Goal: Contribute content

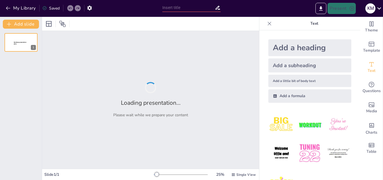
type input "Сучасні знання у Збройних Силах: Впровадження та практичні приклади"
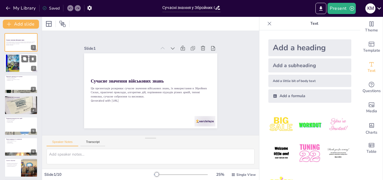
click at [18, 54] on div "Використання знань у сучасних Збройних Силах Знання є основою сучасних військов…" at bounding box center [21, 63] width 34 height 19
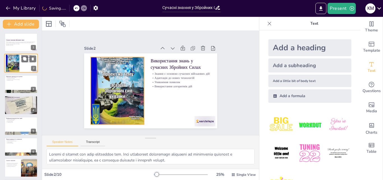
click at [15, 71] on div at bounding box center [12, 63] width 13 height 19
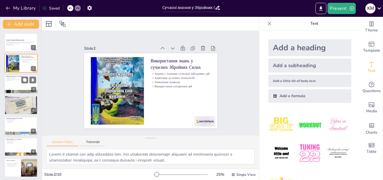
click at [17, 83] on div at bounding box center [21, 84] width 34 height 19
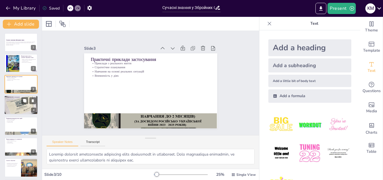
click at [16, 97] on p "Алгоритми дій та інструкції" at bounding box center [21, 97] width 30 height 2
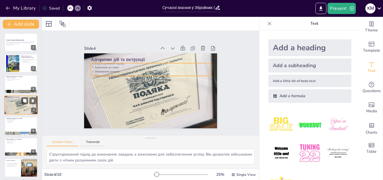
scroll to position [1, 0]
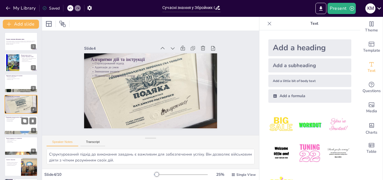
click at [24, 124] on div at bounding box center [21, 124] width 34 height 19
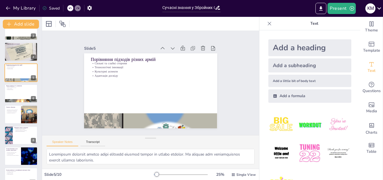
scroll to position [64, 0]
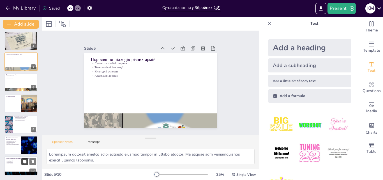
click at [23, 165] on button at bounding box center [24, 161] width 7 height 7
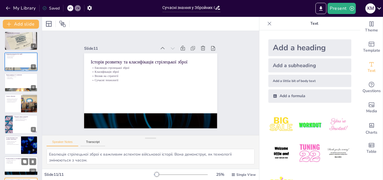
scroll to position [85, 0]
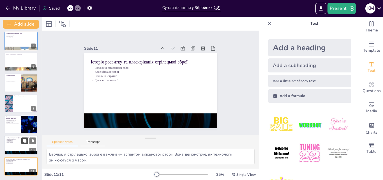
click at [27, 141] on button at bounding box center [24, 140] width 7 height 7
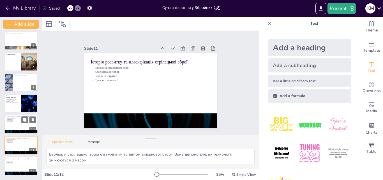
click at [20, 125] on div at bounding box center [21, 124] width 34 height 19
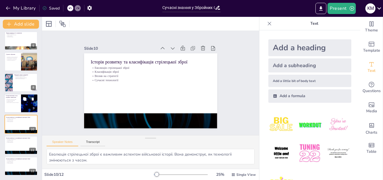
click at [10, 99] on p "Важливість військових знань" at bounding box center [12, 99] width 13 height 1
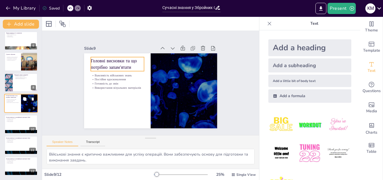
scroll to position [105, 0]
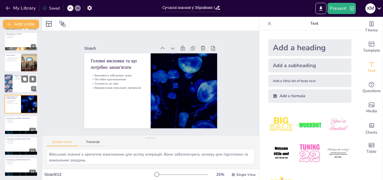
click at [8, 81] on div at bounding box center [9, 83] width 34 height 19
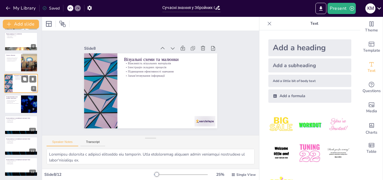
scroll to position [84, 0]
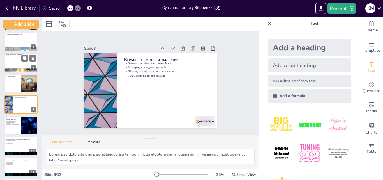
click at [8, 61] on div at bounding box center [21, 62] width 34 height 19
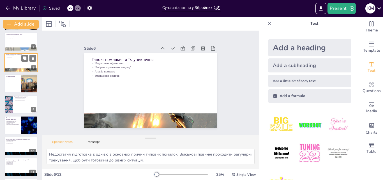
scroll to position [43, 0]
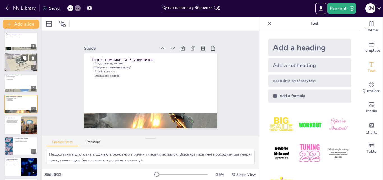
click at [12, 63] on div at bounding box center [21, 62] width 34 height 27
type textarea "Структурований підхід до виконання завдань є важливим для забезпечення успіху. …"
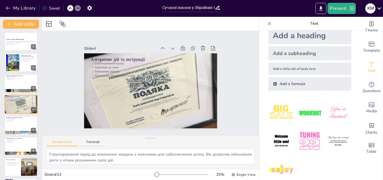
scroll to position [21, 0]
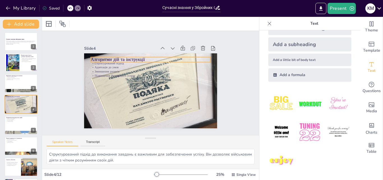
click at [95, 58] on p "Алгоритми дій та інструкції" at bounding box center [151, 59] width 120 height 6
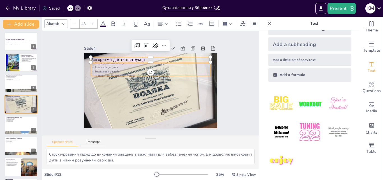
click at [99, 67] on p "Адаптація до умов" at bounding box center [151, 67] width 120 height 4
click at [124, 57] on p "Алгоритми дій та інструкції" at bounding box center [151, 59] width 120 height 6
type input "48"
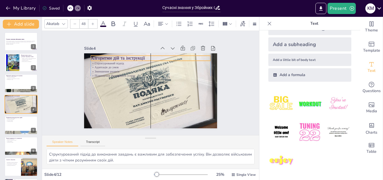
click at [142, 56] on p "Алгоритми дій та інструкції" at bounding box center [151, 58] width 120 height 6
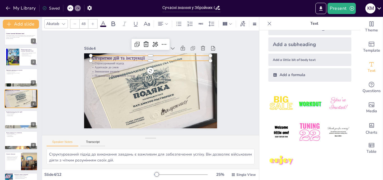
scroll to position [0, 0]
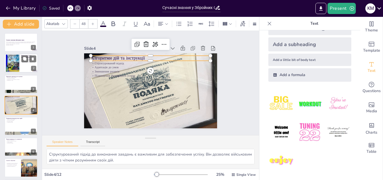
click at [20, 60] on div at bounding box center [21, 63] width 34 height 19
type textarea "Loremi d sitamet con adip elitseddoe tem. Inci utlaboreet doloremagn aliquaeni …"
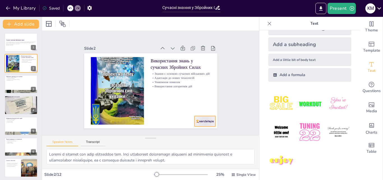
click at [196, 120] on div at bounding box center [200, 126] width 22 height 13
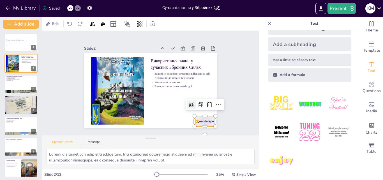
click at [193, 121] on div at bounding box center [200, 126] width 22 height 13
click at [206, 104] on icon at bounding box center [209, 104] width 7 height 7
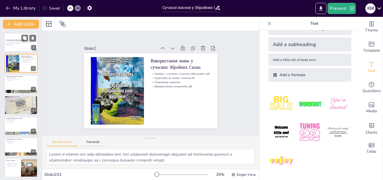
click at [15, 46] on div at bounding box center [21, 42] width 34 height 19
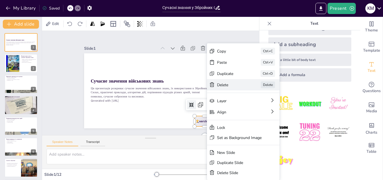
click at [249, 110] on div "[PERSON_NAME]" at bounding box center [285, 115] width 73 height 11
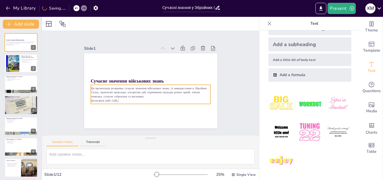
click at [120, 99] on p "Generated with [URL]" at bounding box center [151, 100] width 120 height 4
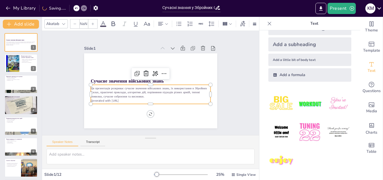
type input "32"
click at [123, 97] on p "Generated with [URL]" at bounding box center [148, 100] width 119 height 17
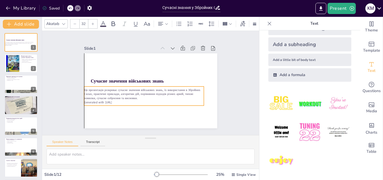
drag, startPoint x: 118, startPoint y: 100, endPoint x: 119, endPoint y: 97, distance: 3.0
click at [119, 97] on p "Generated with [URL]" at bounding box center [141, 101] width 119 height 17
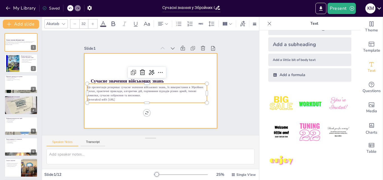
click at [112, 108] on div at bounding box center [150, 90] width 133 height 75
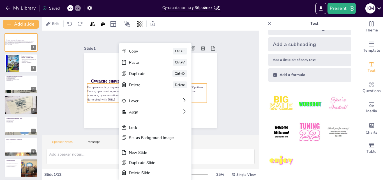
click at [116, 95] on p "Ця презентація розкриває сучасне значення військових знань, їх використання в З…" at bounding box center [147, 91] width 120 height 12
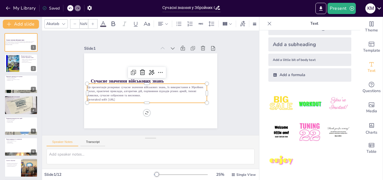
type input "32"
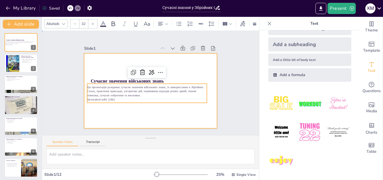
click at [181, 74] on div at bounding box center [150, 90] width 133 height 75
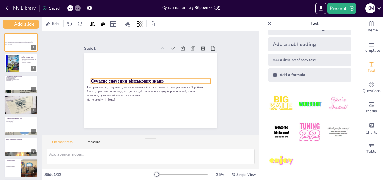
click at [154, 79] on strong "Сучасне значення військових знань" at bounding box center [127, 79] width 73 height 14
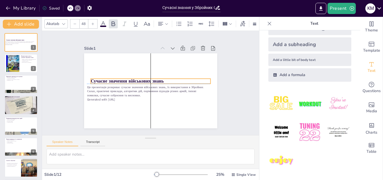
click at [163, 80] on p "Сучасне значення військових знань" at bounding box center [151, 81] width 120 height 19
click at [153, 66] on icon at bounding box center [156, 67] width 7 height 7
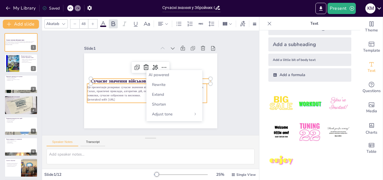
click at [135, 85] on p "Ця презентація розкриває сучасне значення військових знань, їх використання в З…" at bounding box center [147, 91] width 120 height 12
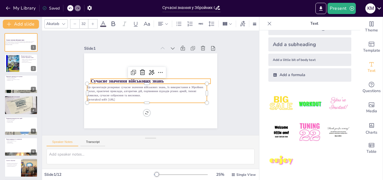
click at [158, 78] on strong "Сучасне значення військових знань" at bounding box center [127, 79] width 73 height 14
type input "48"
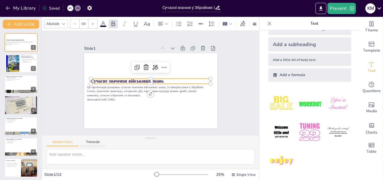
click at [161, 78] on p "Сучасне значення військових знань" at bounding box center [151, 81] width 120 height 6
click at [161, 78] on p "Сучасне значення військових знань" at bounding box center [151, 81] width 112 height 54
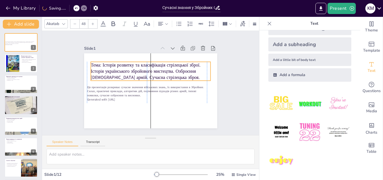
drag, startPoint x: 134, startPoint y: 81, endPoint x: 132, endPoint y: 65, distance: 16.3
click at [132, 65] on p "Тема: Історія розвитку та класифікація стрілецької зброї. Історія українського …" at bounding box center [151, 71] width 120 height 19
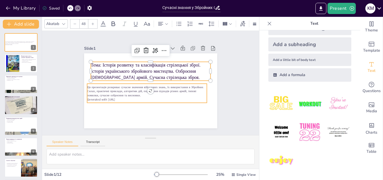
click at [102, 89] on p "Ця презентація розкриває сучасне значення військових знань, їх використання в З…" at bounding box center [147, 91] width 120 height 12
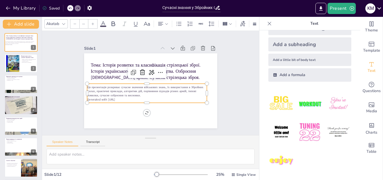
type input "32"
click at [121, 97] on p "Generated with [URL]" at bounding box center [147, 99] width 120 height 4
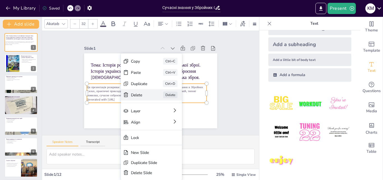
click at [163, 120] on div "[PERSON_NAME]" at bounding box center [193, 125] width 61 height 11
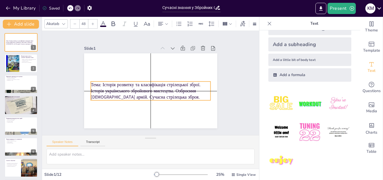
drag, startPoint x: 128, startPoint y: 71, endPoint x: 129, endPoint y: 91, distance: 20.2
click at [129, 91] on p "Тема: Історія розвитку та класифікація стрілецької зброї. Історія українського …" at bounding box center [151, 90] width 120 height 19
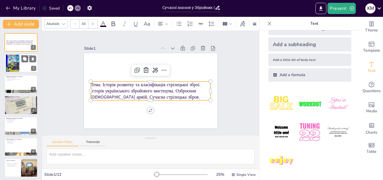
click at [24, 63] on div at bounding box center [21, 63] width 34 height 19
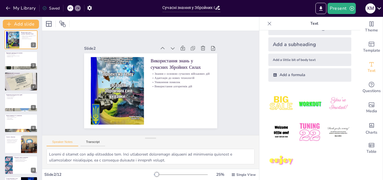
scroll to position [23, 0]
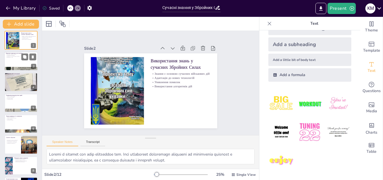
click at [13, 64] on div at bounding box center [21, 61] width 34 height 19
type textarea "Loremip dolorsit ametconsecte adipiscing elits doeiusmodt in utlaboreet. Dolo m…"
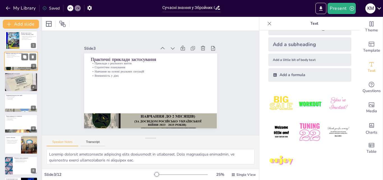
scroll to position [0, 0]
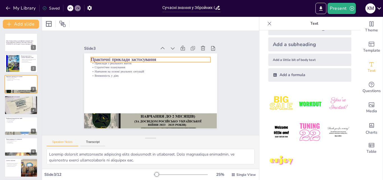
click at [153, 58] on p "Практичні приклади застосування" at bounding box center [151, 59] width 120 height 6
click at [153, 58] on p "Практичні приклади застосування" at bounding box center [155, 60] width 118 height 31
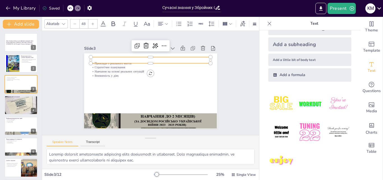
click at [120, 57] on p at bounding box center [151, 60] width 120 height 6
click at [121, 59] on p at bounding box center [158, 61] width 116 height 43
click at [121, 59] on p at bounding box center [153, 60] width 120 height 19
click at [121, 59] on p at bounding box center [151, 60] width 120 height 6
click at [121, 59] on p at bounding box center [155, 60] width 118 height 31
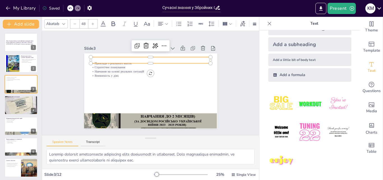
click at [119, 57] on p at bounding box center [151, 60] width 120 height 6
click at [151, 57] on p at bounding box center [172, 90] width 43 height 116
click at [94, 57] on p at bounding box center [151, 60] width 120 height 6
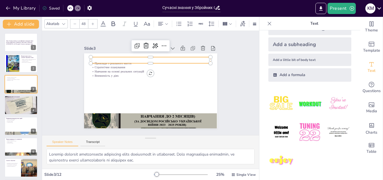
click at [98, 57] on p at bounding box center [153, 60] width 120 height 19
click at [103, 71] on p "Навчання на основі реальних ситуацій" at bounding box center [151, 71] width 120 height 4
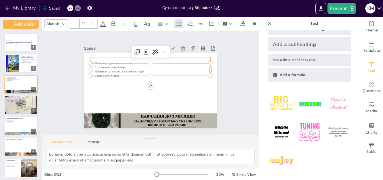
click at [100, 57] on p at bounding box center [151, 60] width 120 height 6
type input "48"
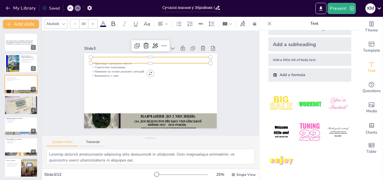
click at [100, 57] on p at bounding box center [153, 60] width 120 height 19
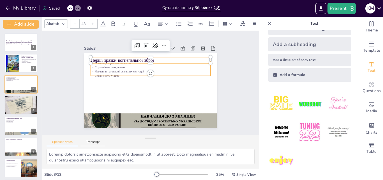
click at [124, 69] on p "Навчання на основі реальних ситуацій" at bounding box center [151, 71] width 119 height 17
type input "32"
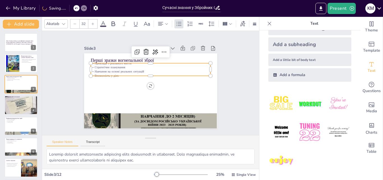
click at [141, 68] on p "Навчання на основі реальних ситуацій" at bounding box center [151, 71] width 119 height 17
click at [141, 69] on p "Навчання на основі реальних ситуацій" at bounding box center [151, 71] width 120 height 4
click at [136, 68] on p "Стратегічне планування" at bounding box center [151, 69] width 120 height 4
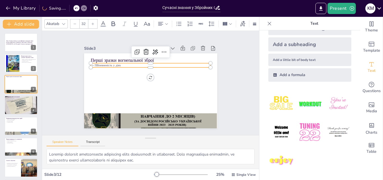
click at [136, 68] on div at bounding box center [150, 90] width 133 height 75
click at [153, 63] on p "ПВпевненість у діях" at bounding box center [167, 86] width 29 height 118
click at [119, 63] on p "ПВпевненість у діях" at bounding box center [151, 65] width 120 height 4
click at [131, 63] on p at bounding box center [151, 65] width 120 height 4
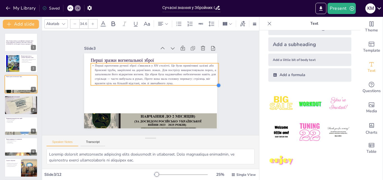
type input "34.2"
drag, startPoint x: 206, startPoint y: 82, endPoint x: 175, endPoint y: 84, distance: 30.6
click at [175, 84] on div "Перші зразки вогнепальної зброї Перші прототипи ручної зброї з’явилися у XIV ст…" at bounding box center [150, 91] width 140 height 88
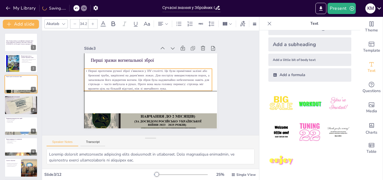
drag, startPoint x: 113, startPoint y: 86, endPoint x: 113, endPoint y: 80, distance: 6.2
click at [113, 79] on p "Перші прототипи ручної зброї з’явилися у XIV столітті. Це були примітивні заліз…" at bounding box center [148, 80] width 128 height 22
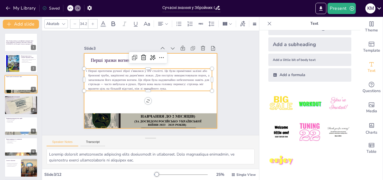
click at [112, 93] on div at bounding box center [150, 90] width 133 height 75
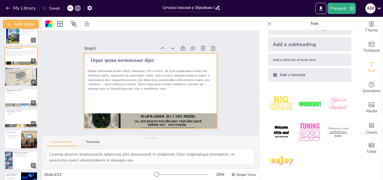
scroll to position [29, 0]
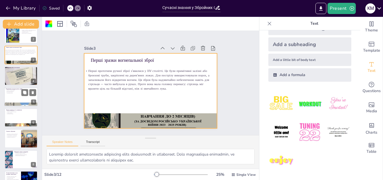
click at [8, 101] on div at bounding box center [21, 96] width 34 height 19
type textarea "Loremipsum dolorsit ametco adipi elitsedd eiusmod tempor in utlabo etdolor. Ma …"
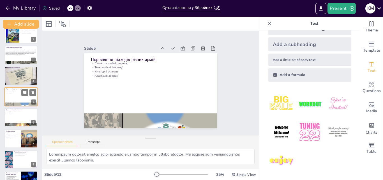
scroll to position [22, 0]
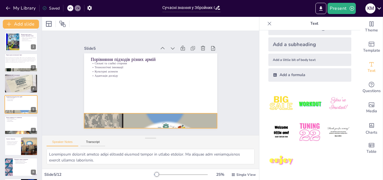
click at [106, 121] on div at bounding box center [150, 120] width 133 height 177
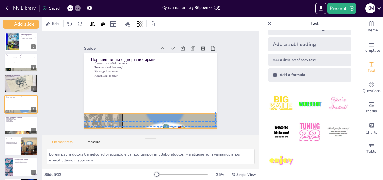
click at [107, 119] on div at bounding box center [150, 120] width 133 height 177
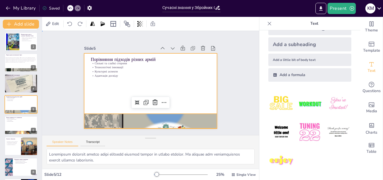
click at [113, 98] on div at bounding box center [150, 90] width 133 height 75
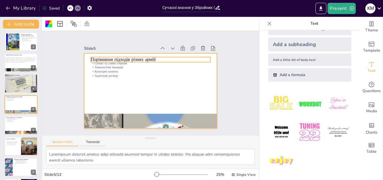
click at [116, 57] on p "Порівняння підходів різних армій" at bounding box center [151, 59] width 120 height 6
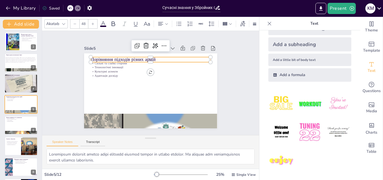
drag, startPoint x: 129, startPoint y: 57, endPoint x: 132, endPoint y: 56, distance: 3.2
click at [129, 57] on p "Порівняння підходів різних армій" at bounding box center [151, 59] width 120 height 6
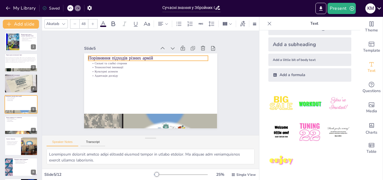
drag, startPoint x: 152, startPoint y: 58, endPoint x: 149, endPoint y: 56, distance: 3.6
click at [149, 56] on p "Порівняння підходів різних армій" at bounding box center [148, 58] width 120 height 6
click at [150, 57] on p "Порівняння підходів різних армій" at bounding box center [148, 58] width 120 height 6
click at [150, 57] on p "Порівняння підходів різних армій" at bounding box center [151, 58] width 120 height 6
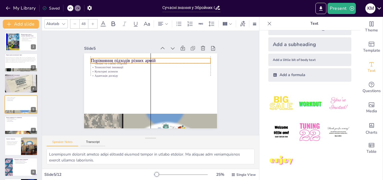
click at [151, 57] on p "Порівняння підходів різних армій" at bounding box center [165, 66] width 93 height 85
click at [151, 59] on p "Порівняння підходів різних армій" at bounding box center [153, 60] width 120 height 19
click at [151, 59] on p "Порівняння підходів різних армій" at bounding box center [151, 60] width 120 height 6
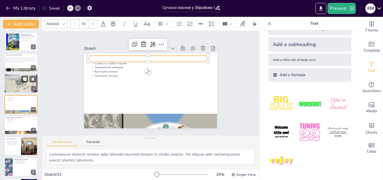
click at [14, 84] on div at bounding box center [21, 83] width 34 height 27
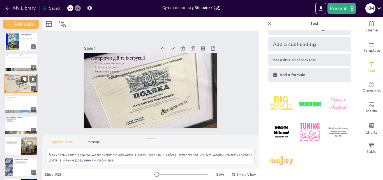
scroll to position [1, 0]
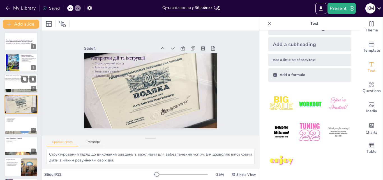
click at [8, 75] on p "Перші зразки вогнепальної зброї" at bounding box center [21, 76] width 30 height 2
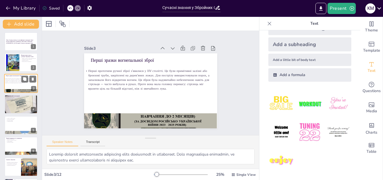
scroll to position [0, 0]
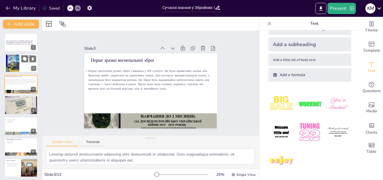
click at [12, 58] on div at bounding box center [12, 63] width 13 height 19
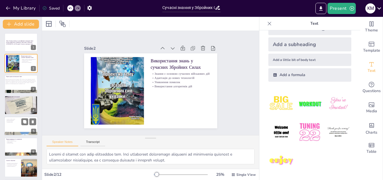
click at [14, 119] on p "Сильні та слабкі сторони" at bounding box center [21, 118] width 30 height 1
type textarea "Loremipsum dolorsit ametco adipi elitsedd eiusmod tempor in utlabo etdolor. Ma …"
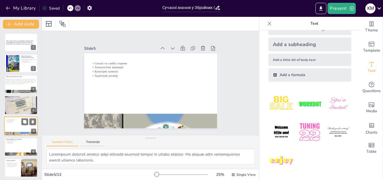
scroll to position [22, 0]
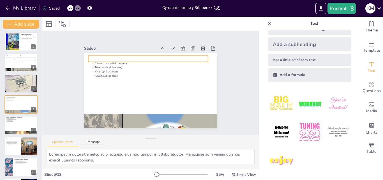
click at [100, 56] on p at bounding box center [148, 59] width 120 height 6
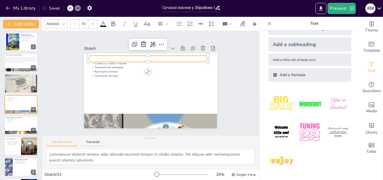
click at [100, 57] on p at bounding box center [148, 59] width 120 height 6
click at [110, 57] on p "Порівняння підходів різних армій" at bounding box center [148, 59] width 120 height 6
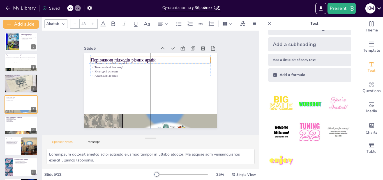
drag, startPoint x: 145, startPoint y: 57, endPoint x: 152, endPoint y: 56, distance: 6.9
click at [152, 57] on p "Порівняння підходів різних армій" at bounding box center [151, 60] width 120 height 6
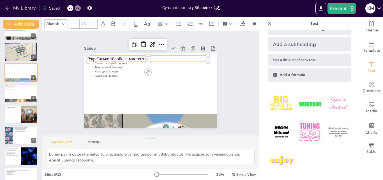
scroll to position [59, 0]
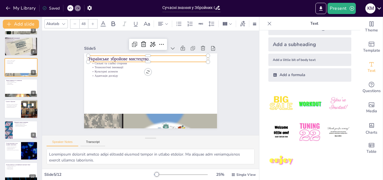
click at [19, 115] on div at bounding box center [21, 109] width 34 height 19
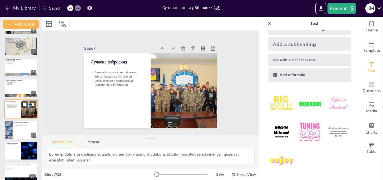
scroll to position [63, 0]
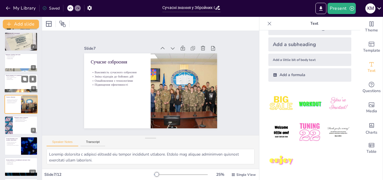
click at [14, 85] on div at bounding box center [21, 83] width 34 height 19
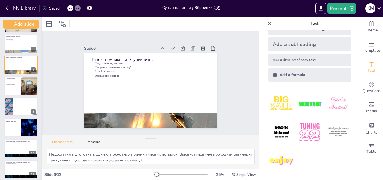
scroll to position [82, 0]
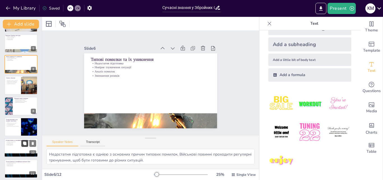
click at [23, 142] on icon at bounding box center [24, 143] width 3 height 3
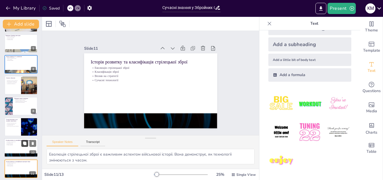
scroll to position [127, 0]
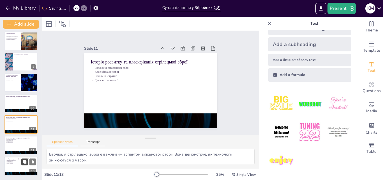
click at [23, 161] on icon at bounding box center [24, 161] width 3 height 3
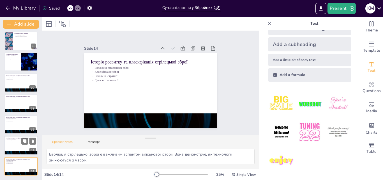
click at [17, 146] on div at bounding box center [21, 145] width 34 height 19
click at [13, 147] on div at bounding box center [21, 145] width 34 height 19
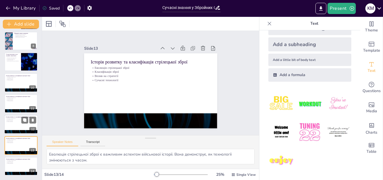
click at [16, 128] on div at bounding box center [21, 124] width 34 height 19
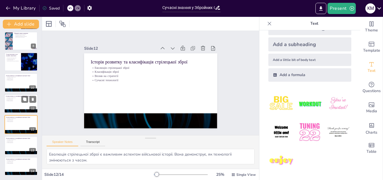
click at [19, 107] on div at bounding box center [21, 103] width 34 height 19
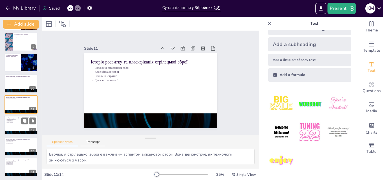
click at [19, 120] on p "Класифікація зброї" at bounding box center [21, 120] width 30 height 1
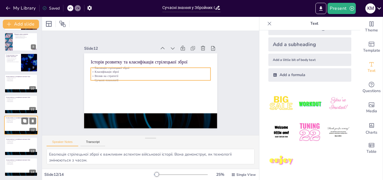
scroll to position [147, 0]
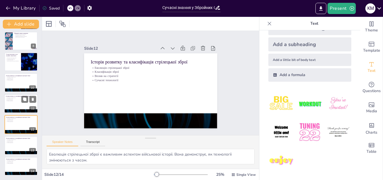
click at [13, 100] on p "Сучасні технології" at bounding box center [21, 100] width 30 height 1
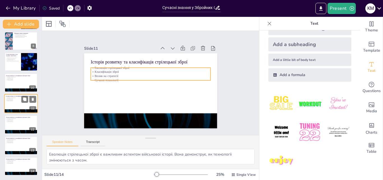
scroll to position [147, 0]
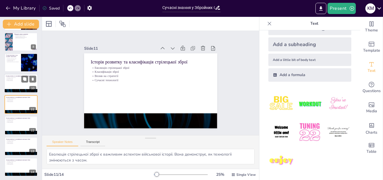
click at [14, 86] on div at bounding box center [21, 83] width 34 height 19
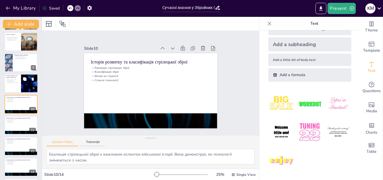
click at [14, 79] on p "Важливість військових знань" at bounding box center [12, 79] width 13 height 1
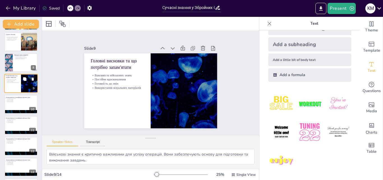
scroll to position [105, 0]
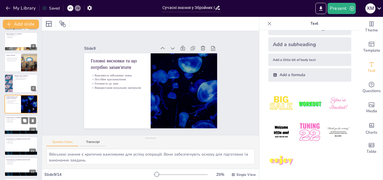
click at [18, 121] on p "Вплив на стратегії" at bounding box center [21, 121] width 30 height 1
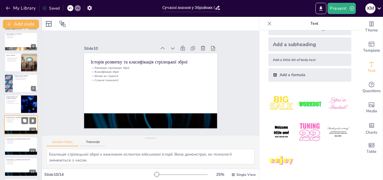
scroll to position [126, 0]
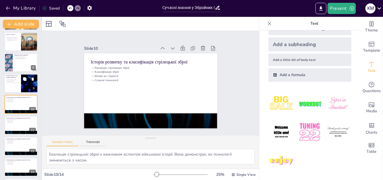
click at [18, 91] on div at bounding box center [21, 83] width 34 height 19
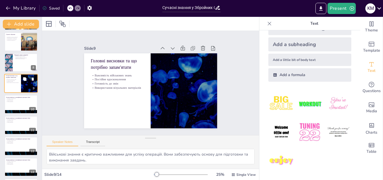
scroll to position [105, 0]
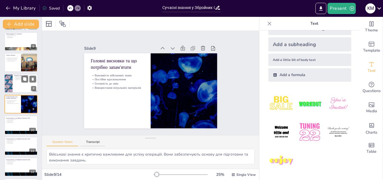
click at [15, 76] on p "Важливість візуальних матеріалів" at bounding box center [25, 76] width 22 height 1
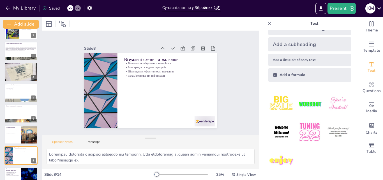
scroll to position [0, 0]
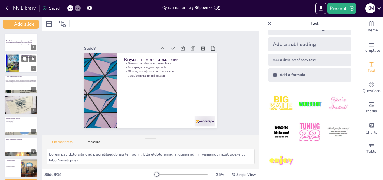
click at [11, 61] on div at bounding box center [12, 63] width 13 height 19
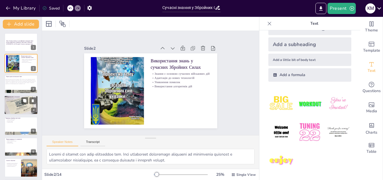
click at [20, 107] on div at bounding box center [21, 104] width 34 height 27
type textarea "Структурований підхід до виконання завдань є важливим для забезпечення успіху. …"
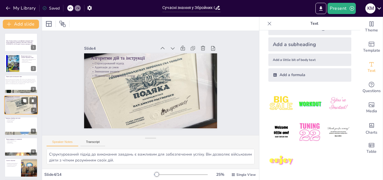
scroll to position [1, 0]
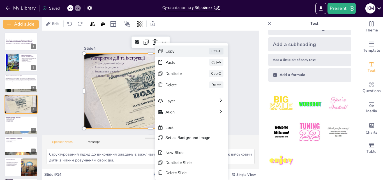
click at [197, 76] on div "Copy Ctrl+C" at bounding box center [233, 81] width 73 height 11
